Goal: Complete application form

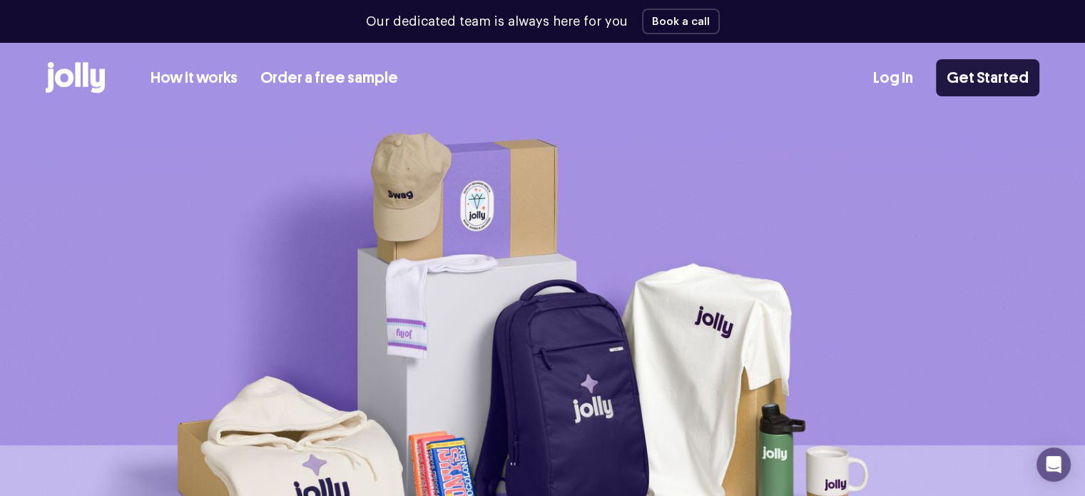
click at [960, 80] on link "Get Started" at bounding box center [987, 77] width 103 height 37
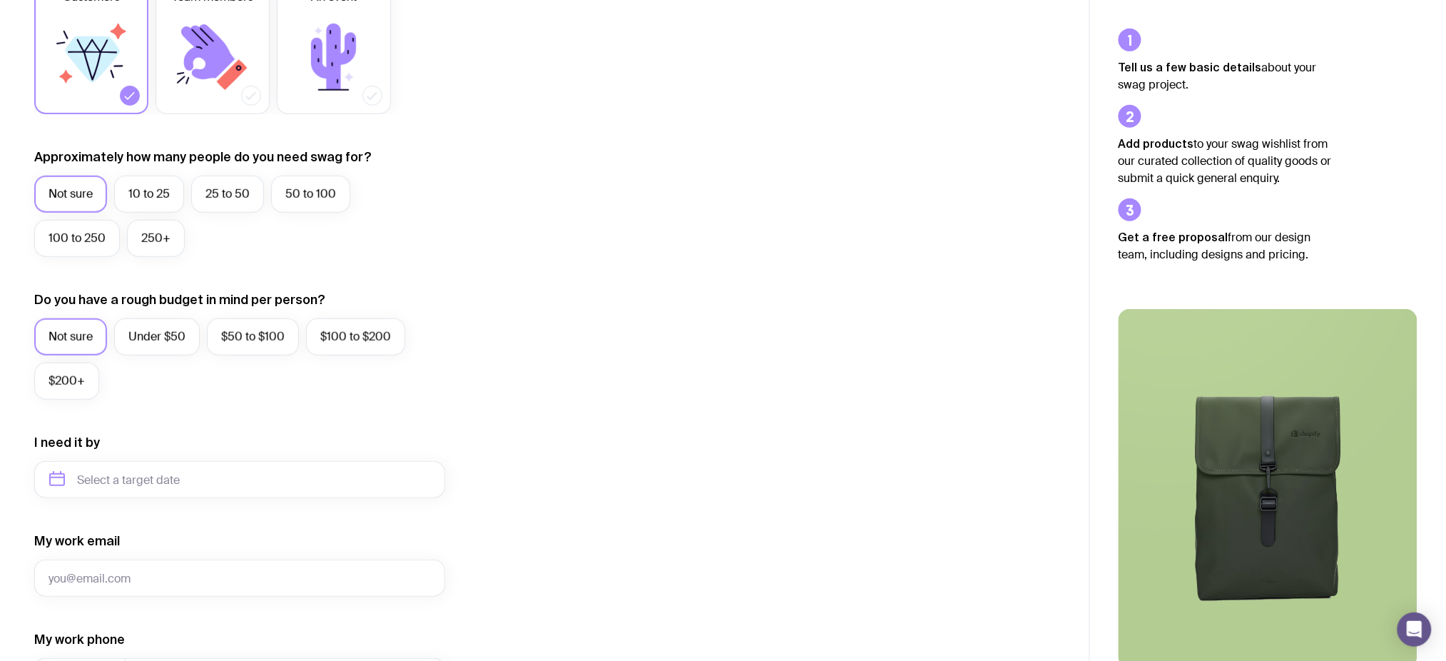
scroll to position [380, 0]
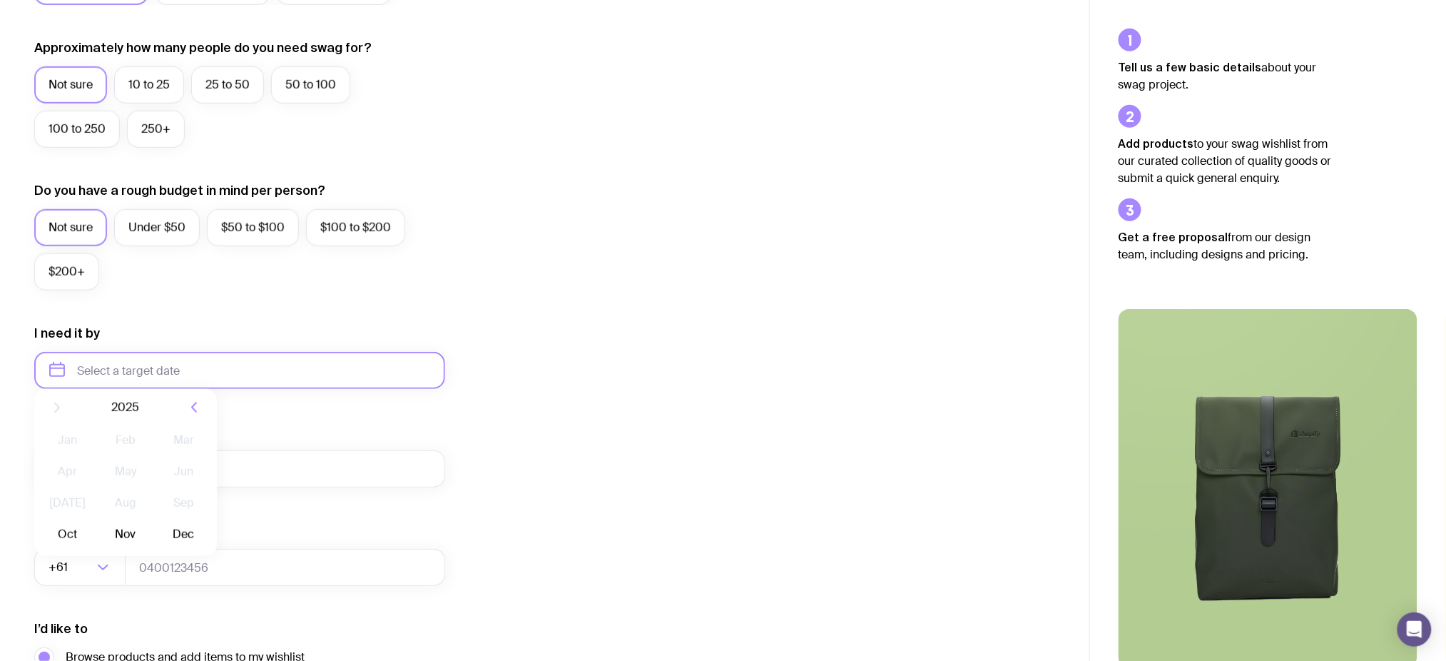
click at [218, 357] on input "text" at bounding box center [239, 370] width 411 height 37
drag, startPoint x: 118, startPoint y: 328, endPoint x: 18, endPoint y: 330, distance: 99.9
click at [18, 330] on div "I want swag for Customers Team members An event Approximately how many people d…" at bounding box center [544, 304] width 1089 height 932
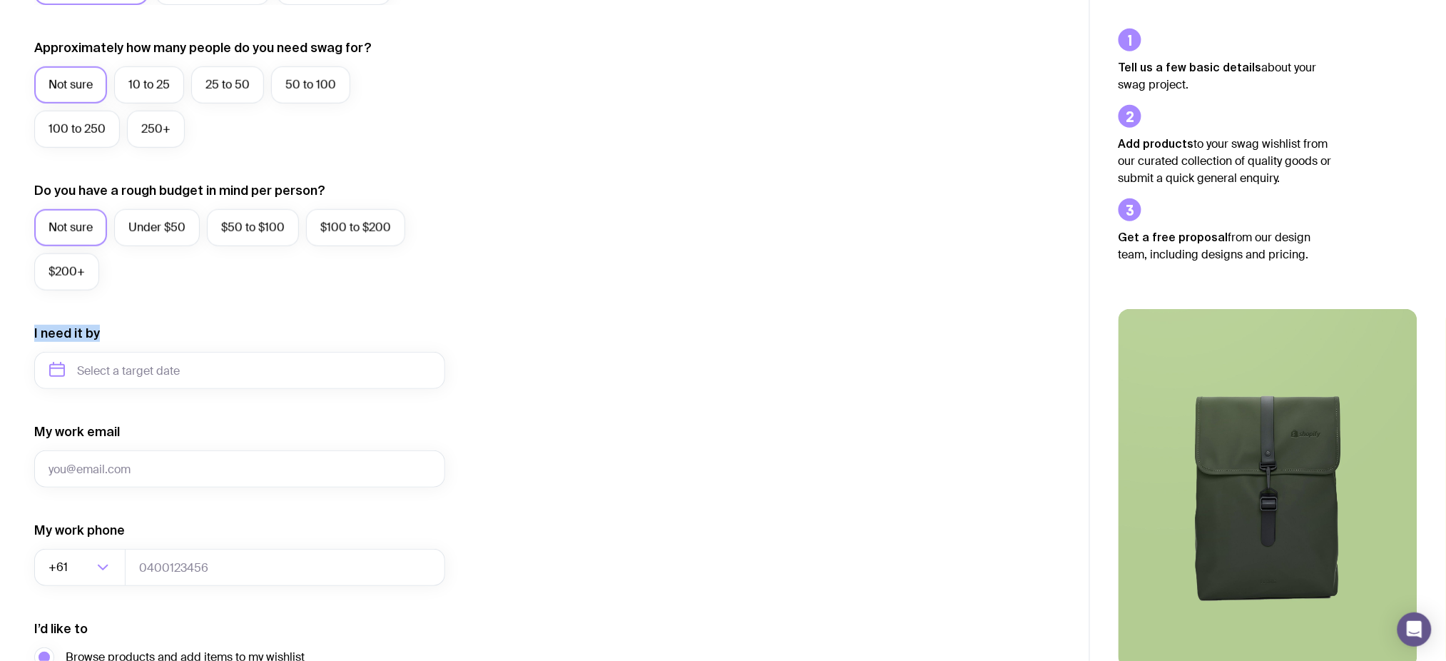
copy label "I need it by"
click at [0, 327] on div "I want swag for Customers Team members An event Approximately how many people d…" at bounding box center [544, 304] width 1089 height 932
click at [143, 375] on input "text" at bounding box center [239, 370] width 411 height 37
click at [68, 549] on button "Oct" at bounding box center [67, 545] width 52 height 29
type input "[DATE]"
